Goal: Task Accomplishment & Management: Use online tool/utility

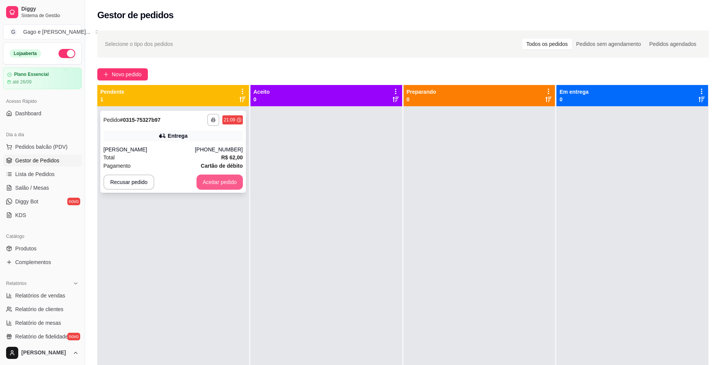
click at [223, 177] on button "Aceitar pedido" at bounding box center [219, 182] width 46 height 15
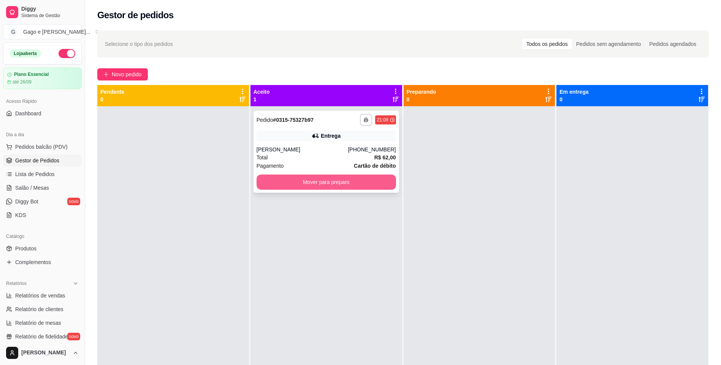
click at [286, 186] on button "Mover para preparo" at bounding box center [325, 182] width 139 height 15
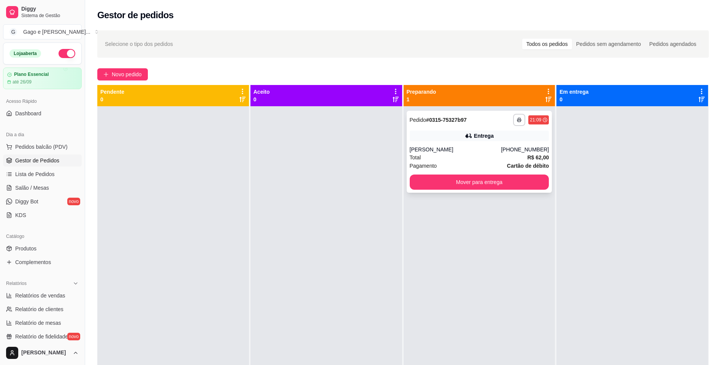
click at [457, 131] on div "Entrega" at bounding box center [478, 136] width 139 height 11
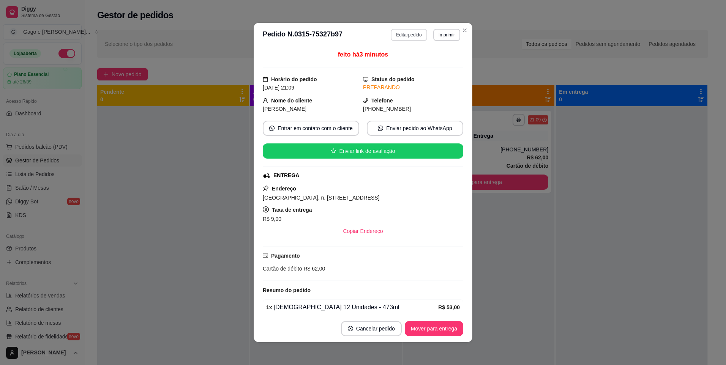
click at [410, 36] on button "Editar pedido" at bounding box center [409, 35] width 36 height 12
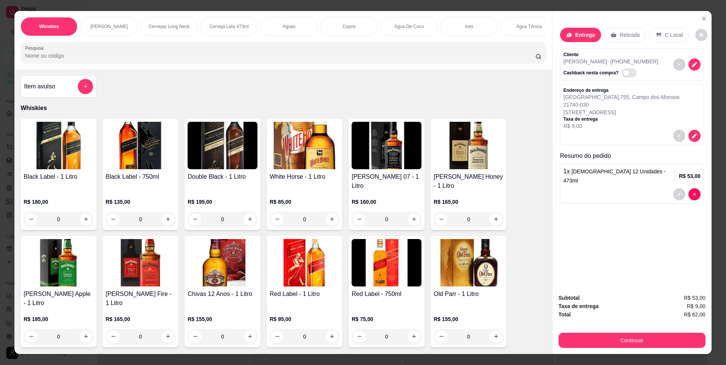
click at [229, 24] on p "Cerveja Lata 473ml" at bounding box center [229, 27] width 40 height 6
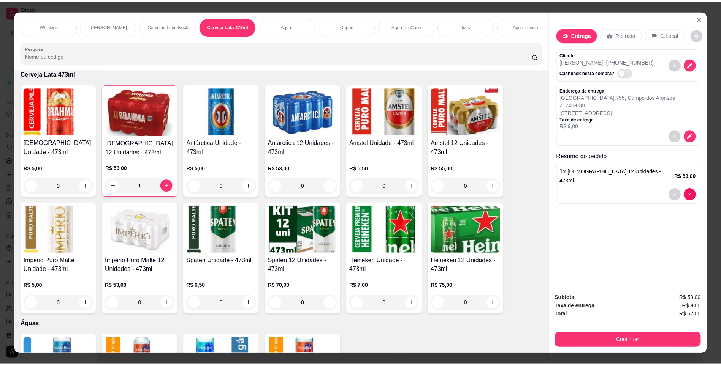
scroll to position [13, 0]
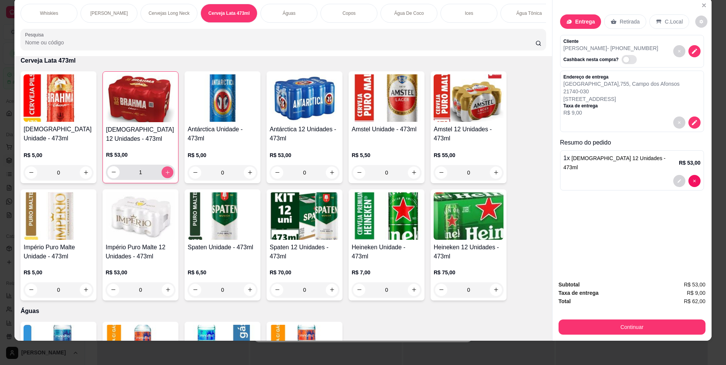
click at [165, 175] on icon "increase-product-quantity" at bounding box center [168, 173] width 6 height 6
type input "2"
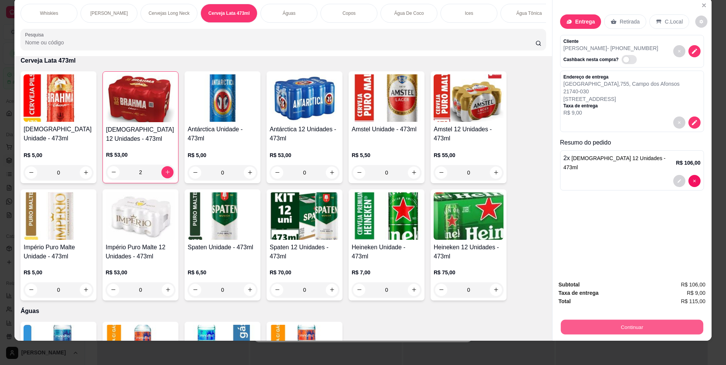
click at [680, 329] on button "Continuar" at bounding box center [632, 327] width 142 height 15
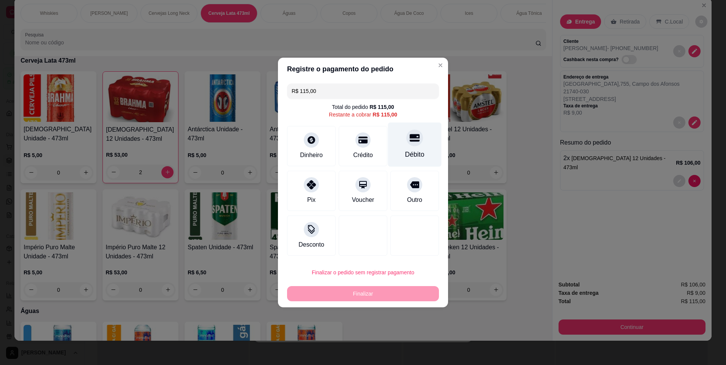
click at [420, 149] on div "Débito" at bounding box center [415, 145] width 54 height 44
type input "R$ 0,00"
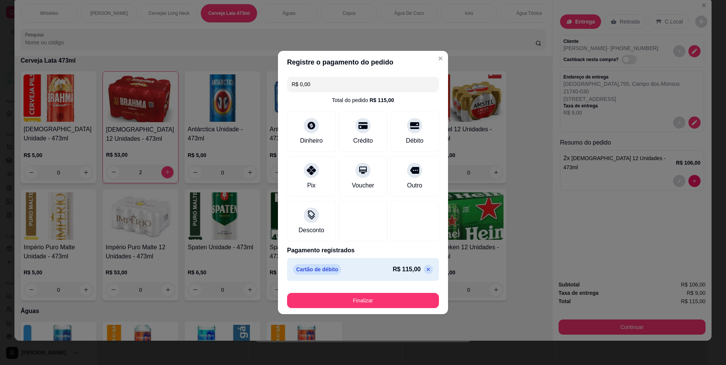
click at [411, 292] on div "Finalizar" at bounding box center [363, 299] width 152 height 18
click at [414, 298] on button "Finalizar" at bounding box center [362, 301] width 147 height 15
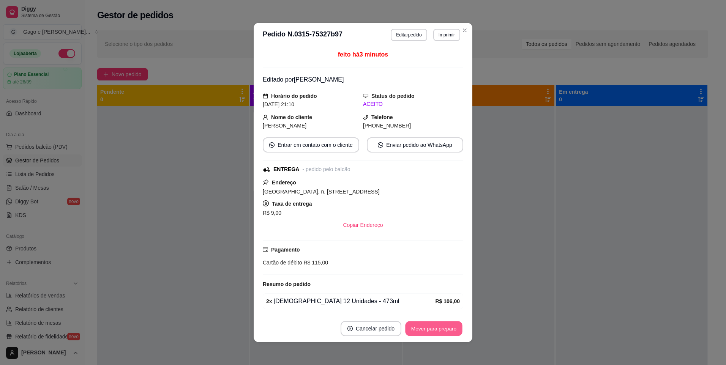
click at [454, 326] on button "Mover para preparo" at bounding box center [433, 329] width 57 height 15
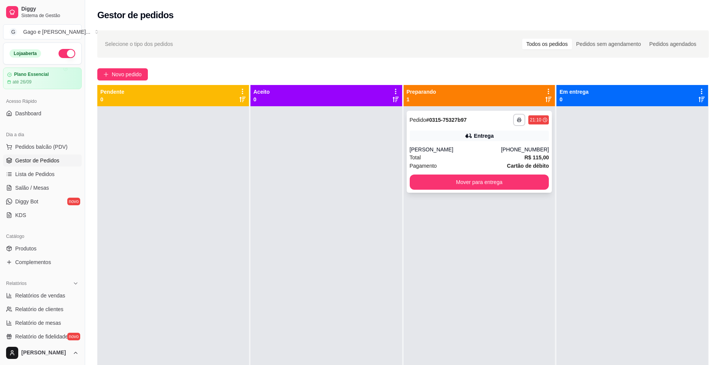
click at [493, 191] on div "**********" at bounding box center [478, 152] width 145 height 82
click at [506, 177] on button "Mover para entrega" at bounding box center [478, 182] width 135 height 15
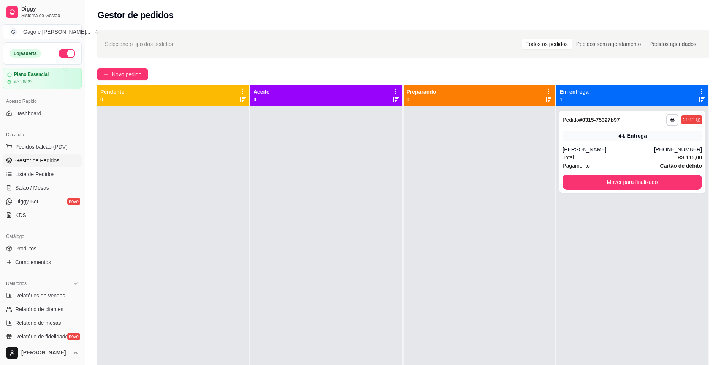
drag, startPoint x: 484, startPoint y: 172, endPoint x: 444, endPoint y: 202, distance: 49.9
click at [444, 201] on div at bounding box center [479, 288] width 152 height 365
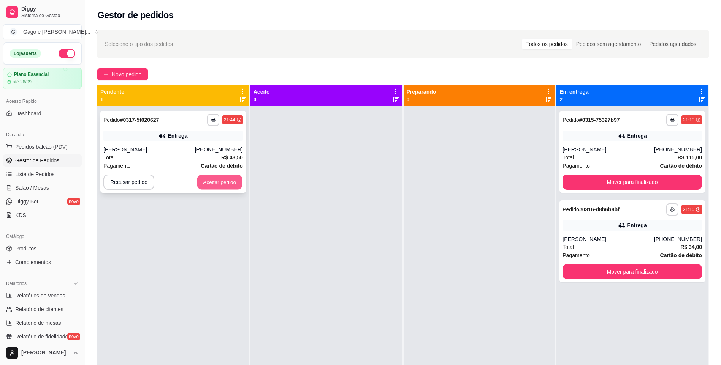
click at [232, 184] on button "Aceitar pedido" at bounding box center [219, 182] width 45 height 15
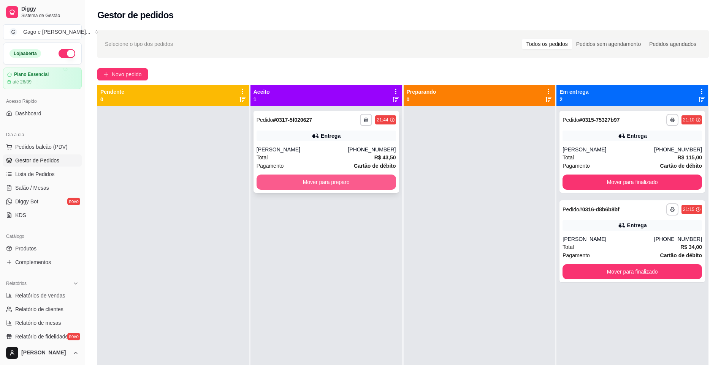
click at [320, 181] on button "Mover para preparo" at bounding box center [325, 182] width 139 height 15
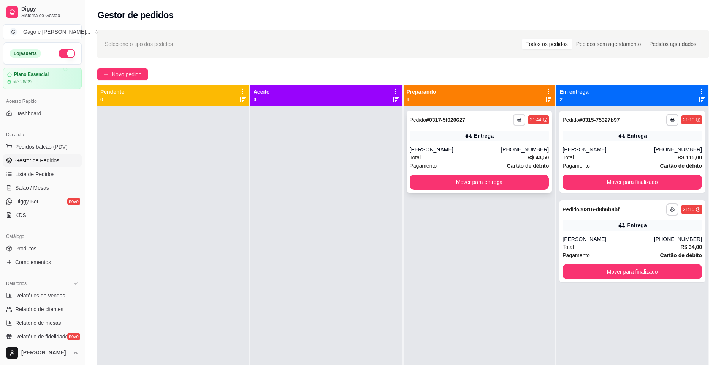
click at [517, 119] on icon "button" at bounding box center [519, 120] width 5 height 5
click at [432, 158] on div "Total R$ 43,50" at bounding box center [478, 157] width 139 height 8
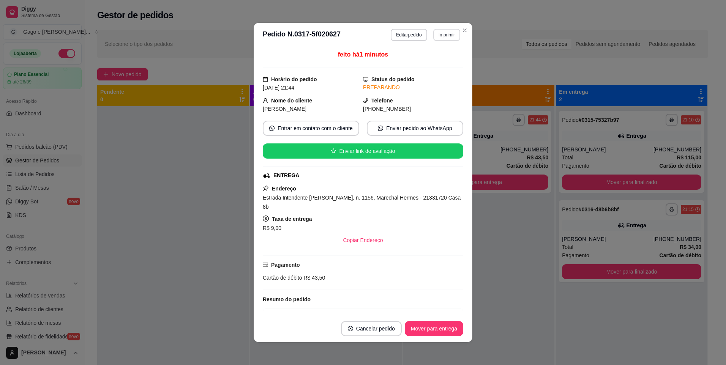
click at [449, 31] on button "Imprimir" at bounding box center [446, 35] width 27 height 12
click at [441, 79] on button "IMPRESSORA" at bounding box center [430, 77] width 53 height 12
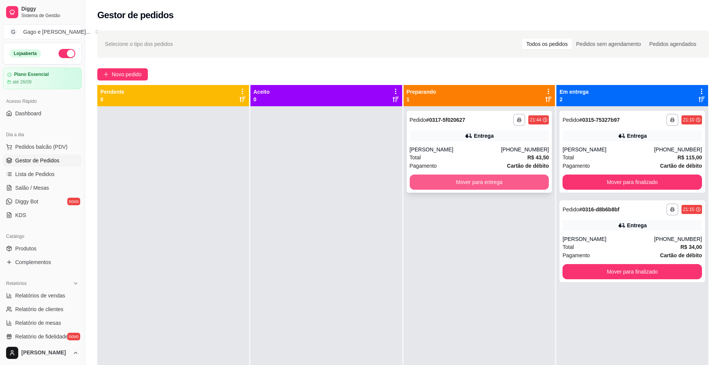
click at [482, 185] on button "Mover para entrega" at bounding box center [478, 182] width 139 height 15
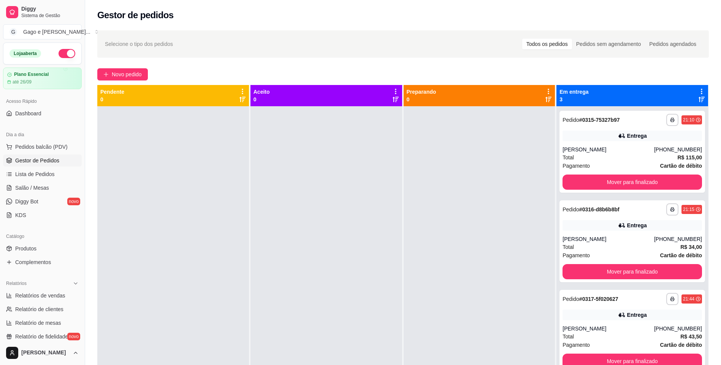
drag, startPoint x: 82, startPoint y: 76, endPoint x: 91, endPoint y: 77, distance: 8.8
click at [88, 77] on div "**********" at bounding box center [360, 240] width 721 height 481
click at [637, 359] on button "Mover para finalizado" at bounding box center [631, 361] width 135 height 15
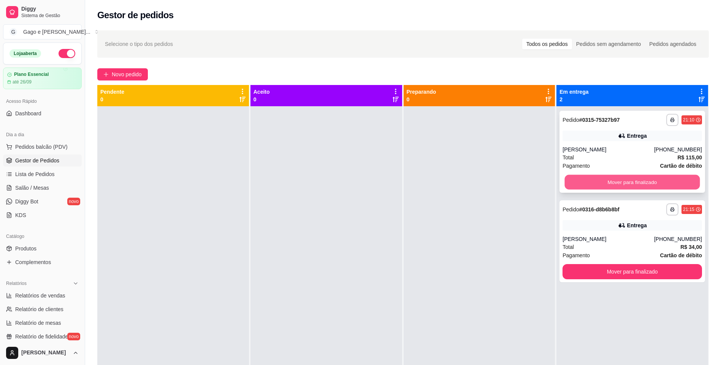
click at [655, 179] on button "Mover para finalizado" at bounding box center [631, 182] width 135 height 15
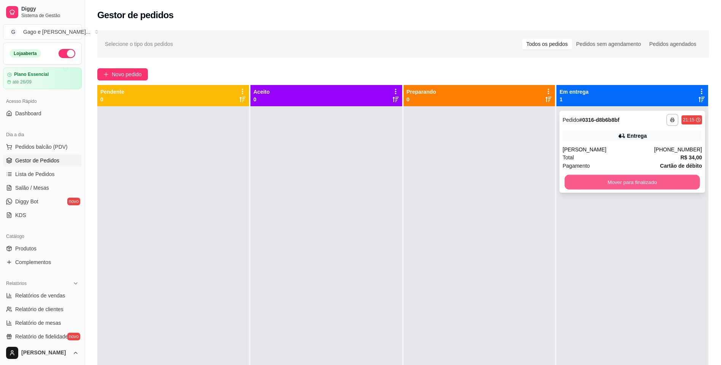
click at [647, 179] on button "Mover para finalizado" at bounding box center [631, 182] width 135 height 15
